Goal: Check status: Check status

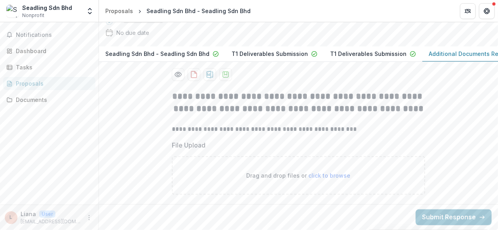
scroll to position [79, 0]
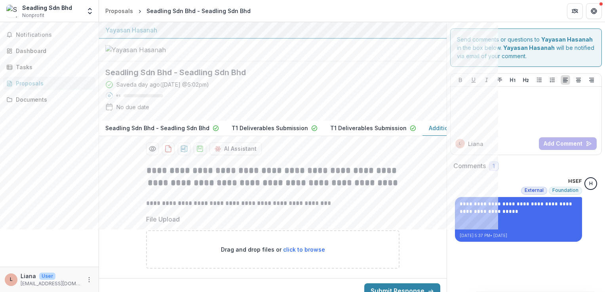
click at [391, 61] on div at bounding box center [273, 50] width 348 height 23
